Goal: Task Accomplishment & Management: Manage account settings

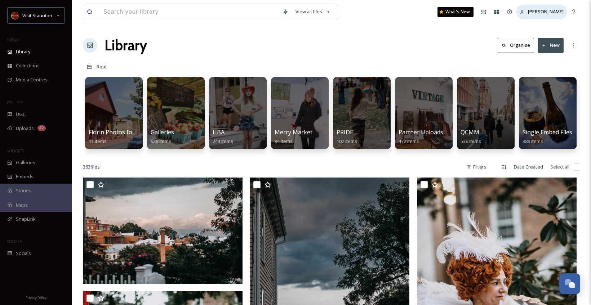
click at [519, 11] on icon at bounding box center [521, 12] width 5 height 5
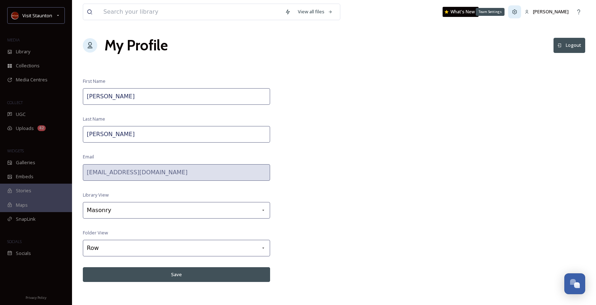
click at [512, 10] on icon at bounding box center [515, 12] width 6 height 6
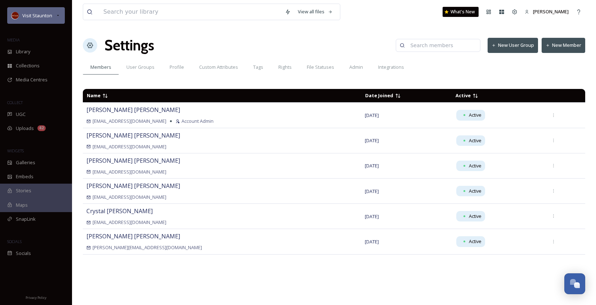
click at [64, 13] on div "Visit Staunton" at bounding box center [36, 15] width 58 height 17
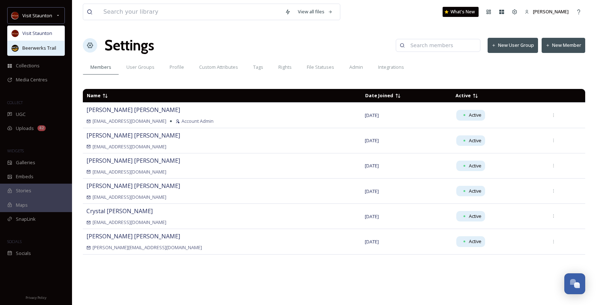
click at [52, 48] on span "Beerwerks Trail" at bounding box center [39, 48] width 34 height 7
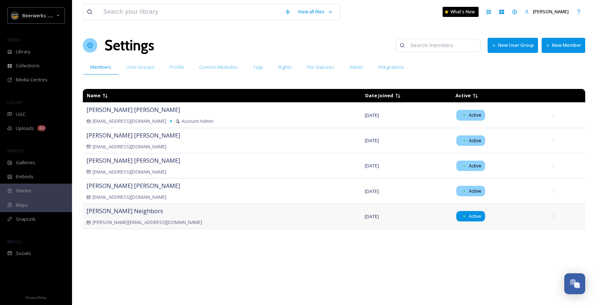
click at [472, 218] on span "Active" at bounding box center [475, 216] width 13 height 7
click at [469, 216] on span "Active" at bounding box center [475, 216] width 13 height 7
click at [285, 209] on div "[PERSON_NAME] [PERSON_NAME][EMAIL_ADDRESS][DOMAIN_NAME]" at bounding box center [221, 216] width 271 height 19
click at [556, 42] on button "New Member" at bounding box center [564, 45] width 44 height 15
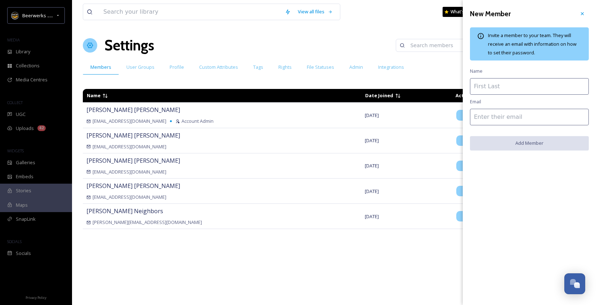
click at [540, 87] on input at bounding box center [529, 86] width 119 height 17
type input "[PERSON_NAME]"
click at [526, 117] on input at bounding box center [529, 117] width 119 height 17
paste input "[PERSON_NAME][EMAIL_ADDRESS][PERSON_NAME][DOMAIN_NAME]"
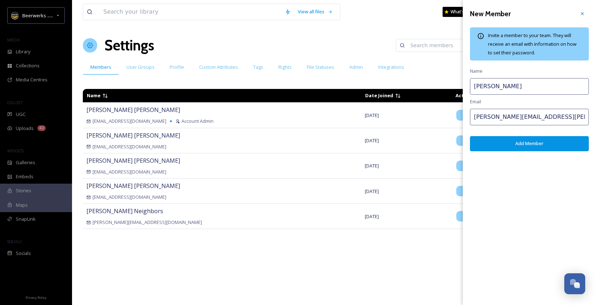
type input "[PERSON_NAME][EMAIL_ADDRESS][PERSON_NAME][DOMAIN_NAME]"
click at [514, 147] on button "Add Member" at bounding box center [529, 143] width 119 height 15
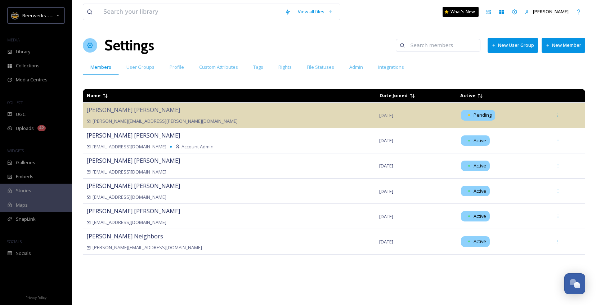
drag, startPoint x: 384, startPoint y: 245, endPoint x: 379, endPoint y: 263, distance: 18.3
click at [370, 263] on div "Name Date Joined Active [PERSON_NAME] [PERSON_NAME][EMAIL_ADDRESS][PERSON_NAME]…" at bounding box center [334, 192] width 502 height 215
click at [510, 236] on span "Active" at bounding box center [502, 241] width 85 height 10
click at [379, 245] on span "[DATE]" at bounding box center [386, 241] width 14 height 6
click at [474, 243] on span "Active" at bounding box center [480, 241] width 13 height 7
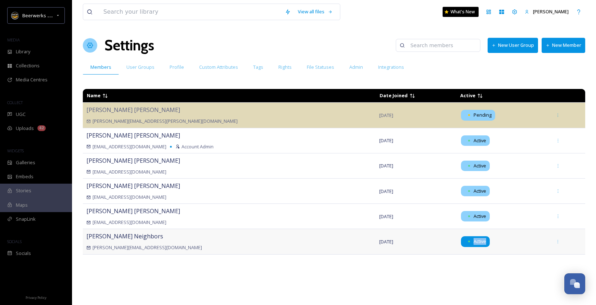
click at [474, 243] on span "Active" at bounding box center [480, 241] width 13 height 7
click at [474, 242] on span "Active" at bounding box center [480, 241] width 13 height 7
click at [460, 270] on div "Name Date Joined Active [PERSON_NAME] [PERSON_NAME][EMAIL_ADDRESS][PERSON_NAME]…" at bounding box center [334, 192] width 502 height 215
drag, startPoint x: 428, startPoint y: 64, endPoint x: 365, endPoint y: 84, distance: 66.2
click at [365, 84] on div "View all files What's New [PERSON_NAME] Settings New User Group New Member Memb…" at bounding box center [334, 152] width 524 height 305
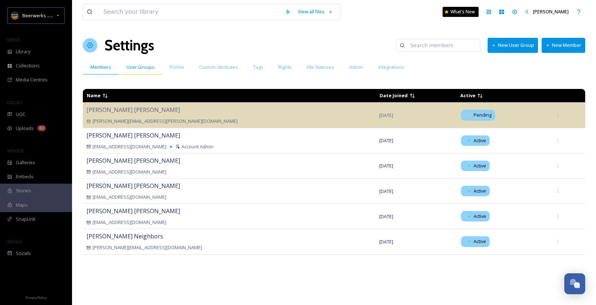
click at [127, 71] on div "User Groups" at bounding box center [140, 67] width 43 height 15
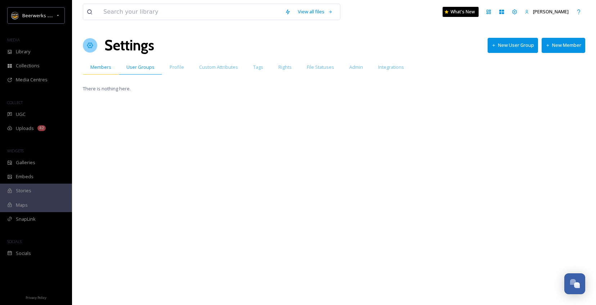
click at [99, 74] on div "Members" at bounding box center [101, 67] width 36 height 15
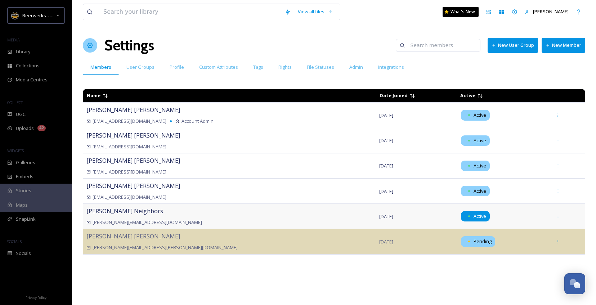
click at [474, 219] on span "Active" at bounding box center [480, 216] width 13 height 7
drag, startPoint x: 452, startPoint y: 219, endPoint x: 416, endPoint y: 219, distance: 35.7
click at [416, 219] on td "[DATE]" at bounding box center [416, 216] width 81 height 25
click at [474, 219] on span "Active" at bounding box center [480, 216] width 13 height 7
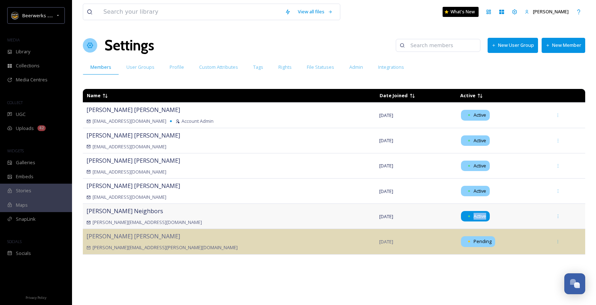
click at [474, 219] on span "Active" at bounding box center [480, 216] width 13 height 7
click at [492, 212] on span "Active" at bounding box center [502, 216] width 85 height 10
drag, startPoint x: 445, startPoint y: 217, endPoint x: 425, endPoint y: 220, distance: 19.7
click at [425, 220] on td "[DATE]" at bounding box center [416, 216] width 81 height 25
drag, startPoint x: 171, startPoint y: 211, endPoint x: 192, endPoint y: 284, distance: 75.2
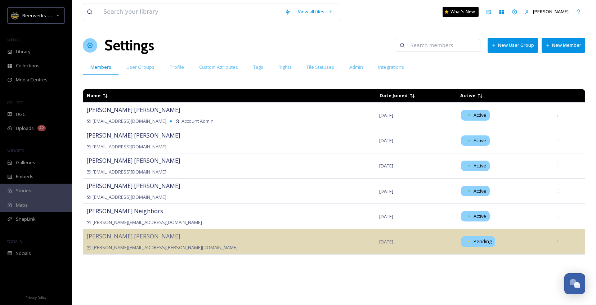
click at [191, 284] on div "Name Date Joined Active [PERSON_NAME] [PERSON_NAME][EMAIL_ADDRESS][DOMAIN_NAME]…" at bounding box center [334, 192] width 502 height 215
